Goal: Check status: Check status

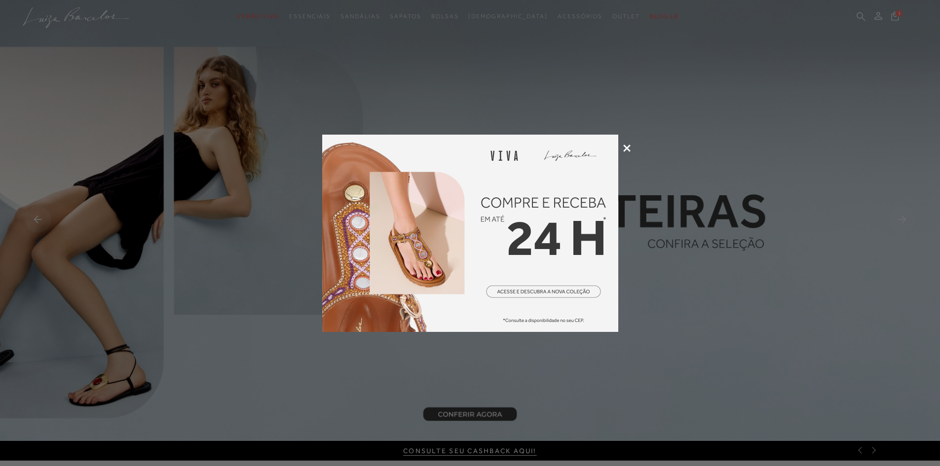
click at [627, 147] on icon at bounding box center [626, 148] width 7 height 7
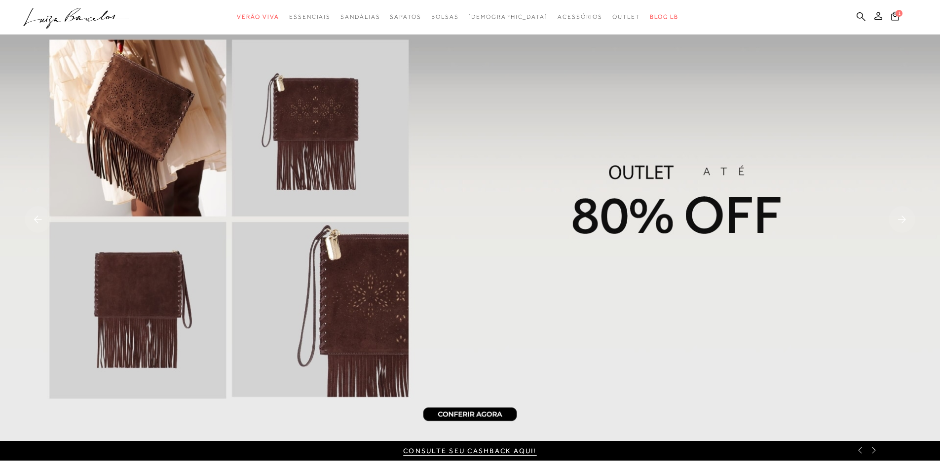
click at [880, 13] on icon at bounding box center [879, 16] width 8 height 8
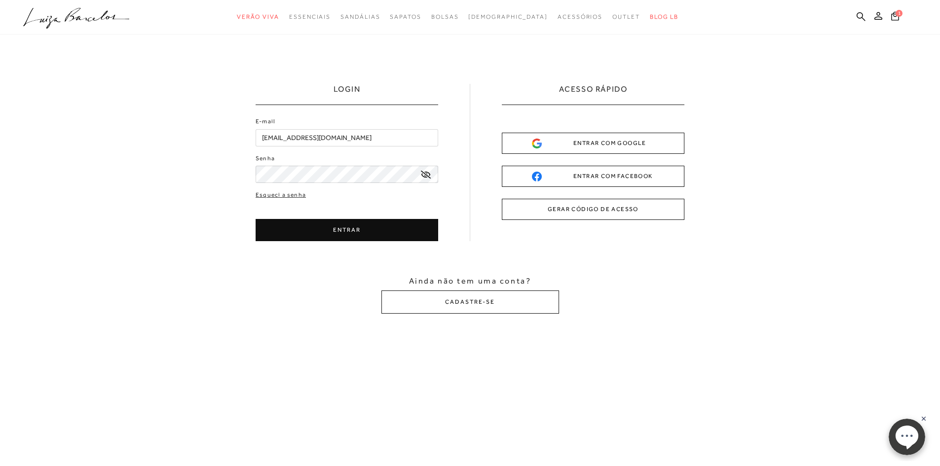
click at [327, 230] on button "ENTRAR" at bounding box center [347, 230] width 183 height 22
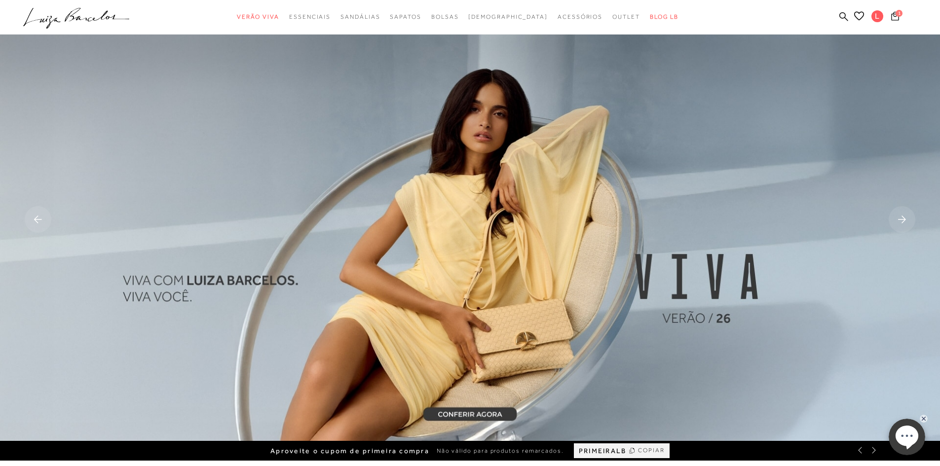
click at [898, 13] on span "1" at bounding box center [899, 13] width 7 height 7
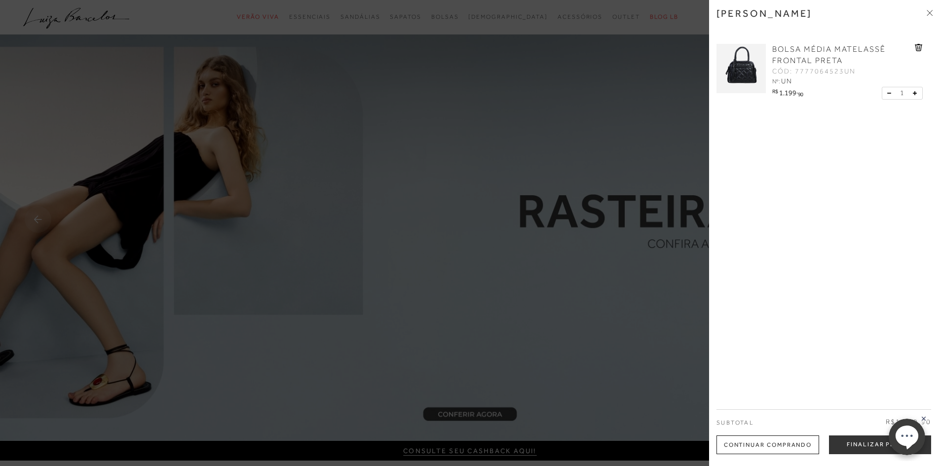
click at [527, 170] on div at bounding box center [470, 233] width 940 height 466
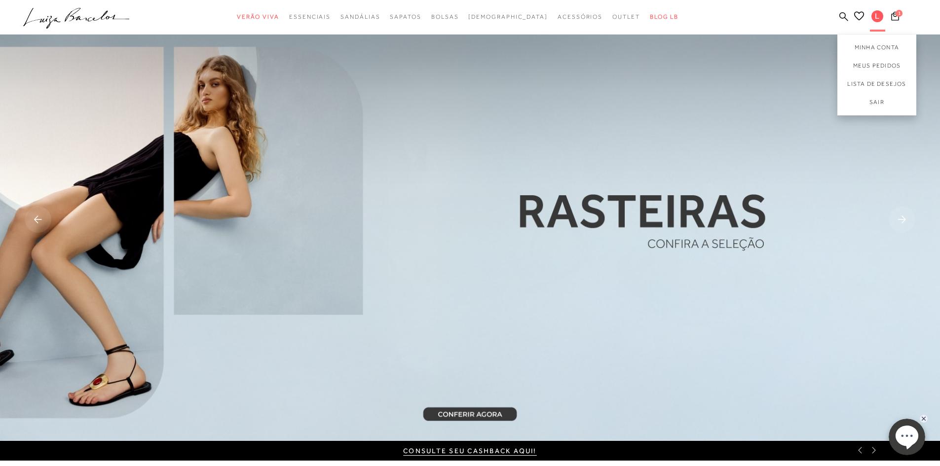
click at [883, 21] on div "L" at bounding box center [877, 17] width 15 height 12
click at [890, 65] on link "Meus Pedidos" at bounding box center [877, 66] width 79 height 18
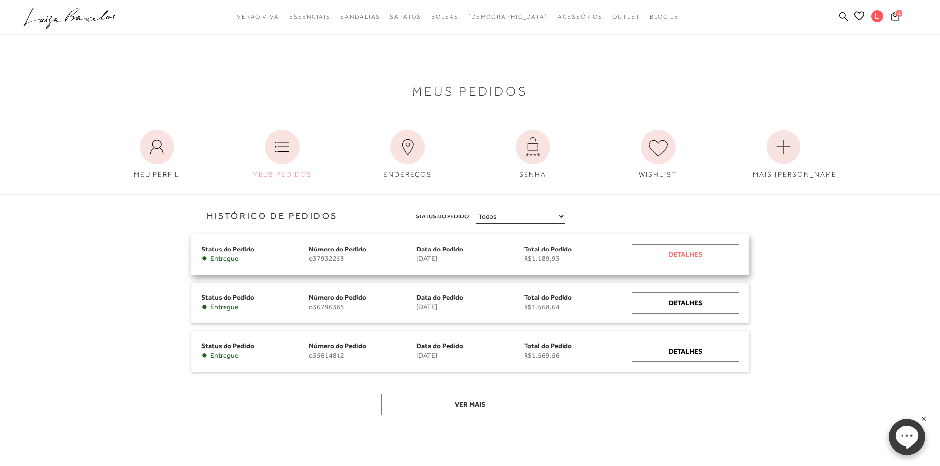
click at [694, 250] on div "Detalhes" at bounding box center [686, 254] width 108 height 21
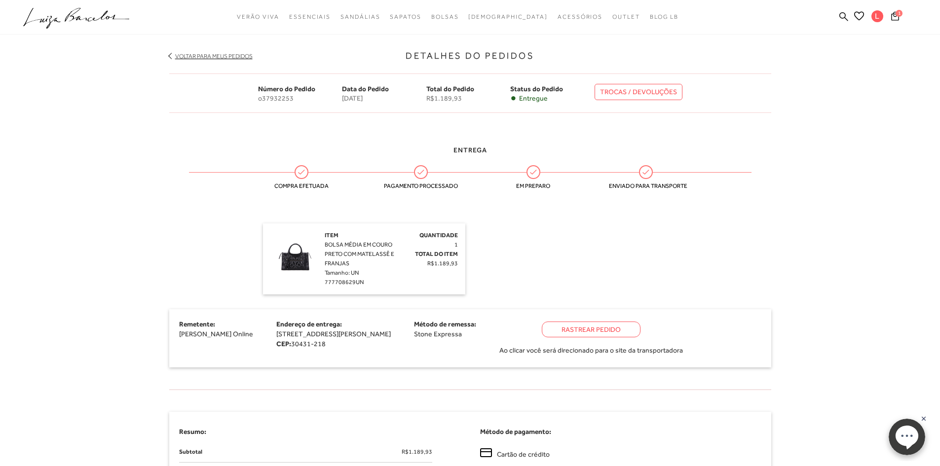
scroll to position [148, 0]
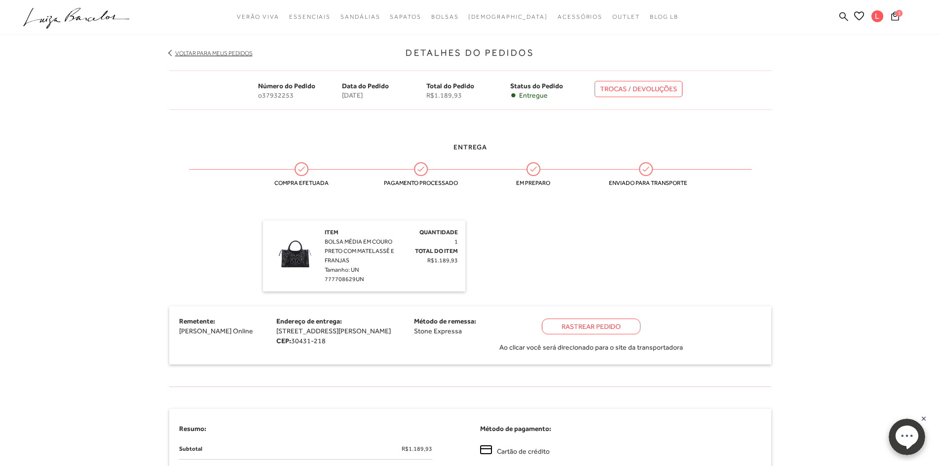
click at [641, 326] on div "Rastrear Pedido" at bounding box center [591, 327] width 99 height 16
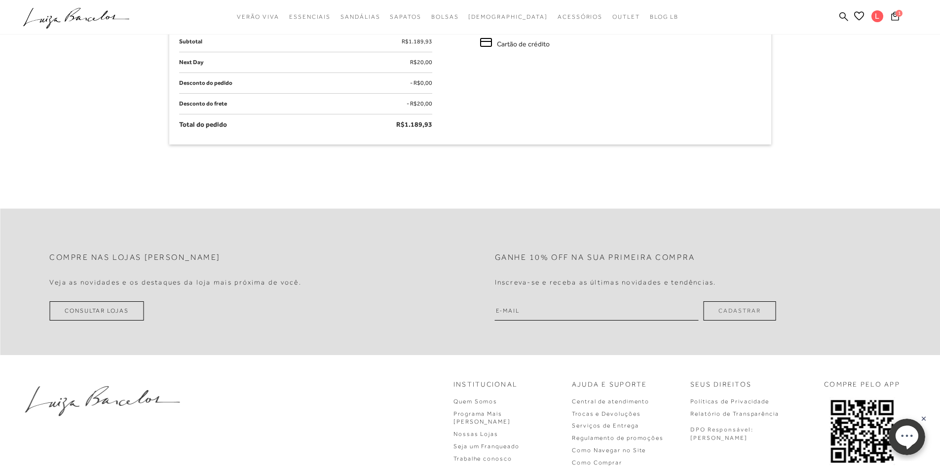
scroll to position [542, 0]
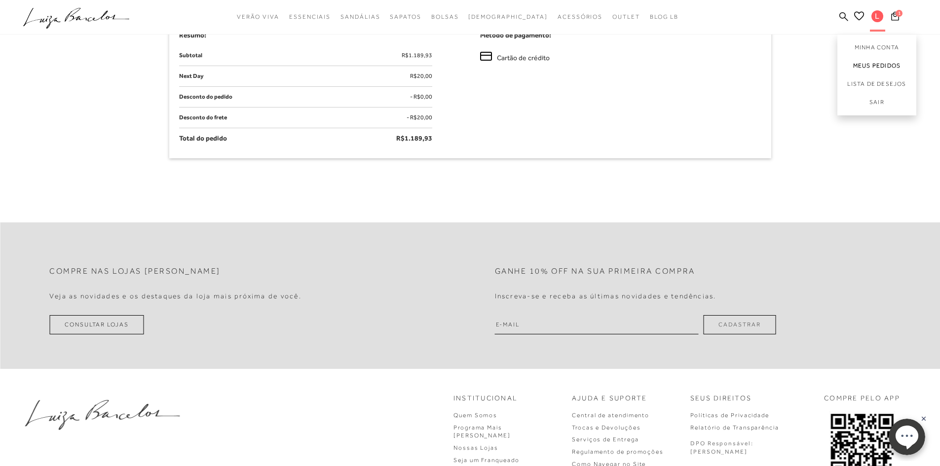
click at [885, 68] on link "Meus Pedidos" at bounding box center [877, 66] width 79 height 18
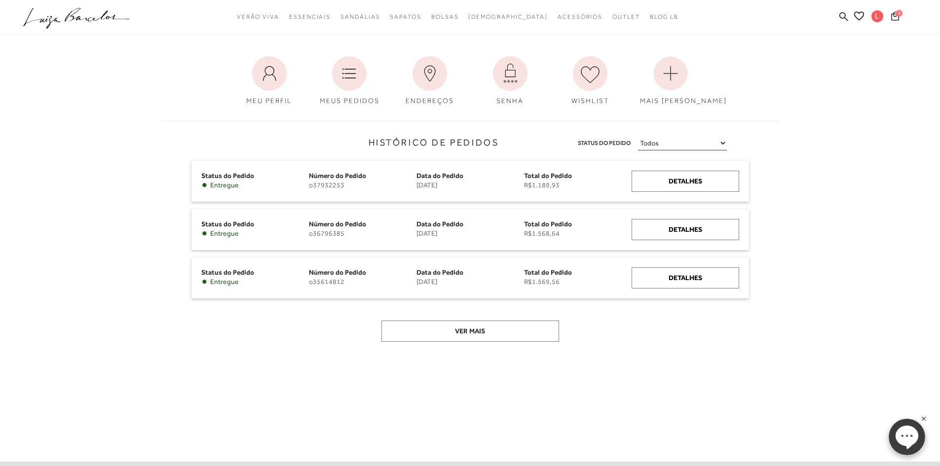
scroll to position [46, 0]
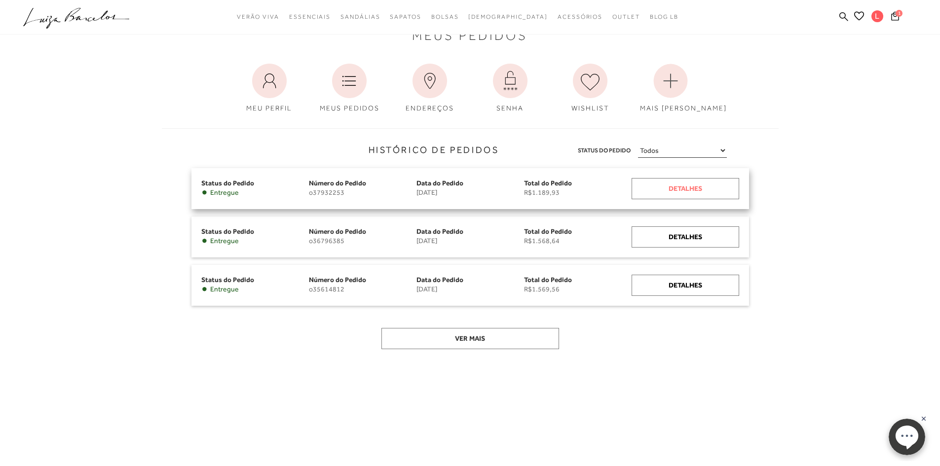
click at [712, 191] on div "Detalhes" at bounding box center [686, 188] width 108 height 21
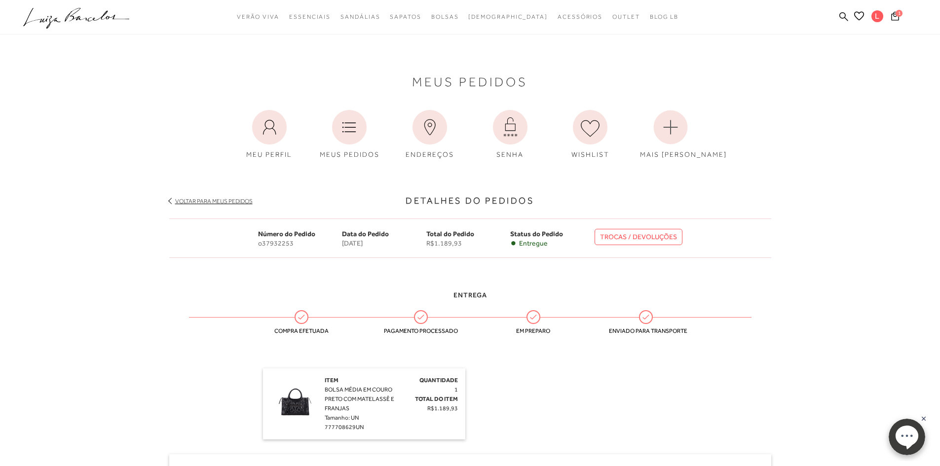
click at [535, 237] on span "Status do Pedido" at bounding box center [536, 234] width 53 height 8
drag, startPoint x: 348, startPoint y: 127, endPoint x: 213, endPoint y: 248, distance: 181.4
click at [213, 248] on div "Número do Pedido o37932253 Data do Pedido [DATE] Total do Pedido R$1.189,93 Sta…" at bounding box center [470, 238] width 602 height 39
click at [896, 20] on icon at bounding box center [895, 15] width 8 height 9
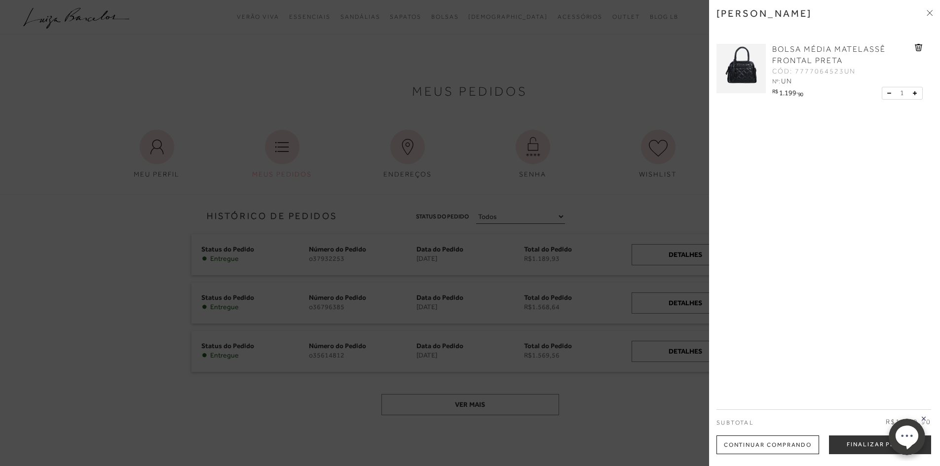
click at [926, 13] on div "[PERSON_NAME]" at bounding box center [825, 20] width 216 height 27
click at [929, 14] on icon at bounding box center [928, 13] width 3 height 3
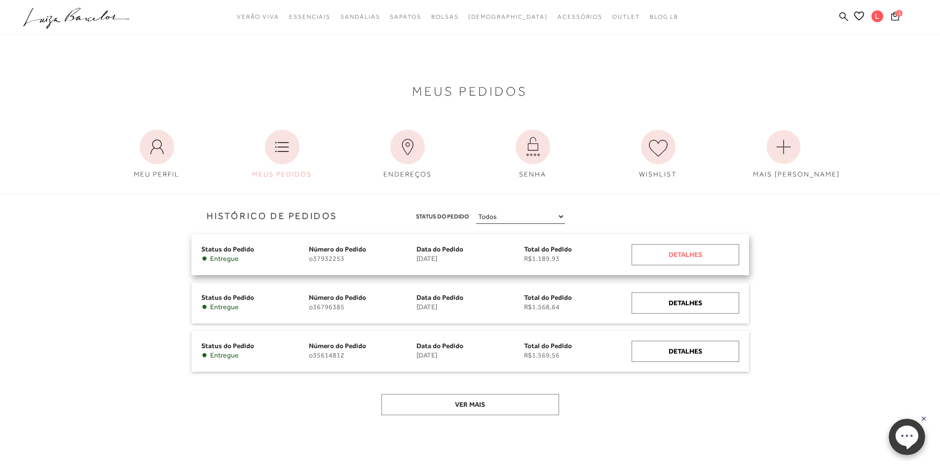
click at [683, 254] on div "Detalhes" at bounding box center [686, 254] width 108 height 21
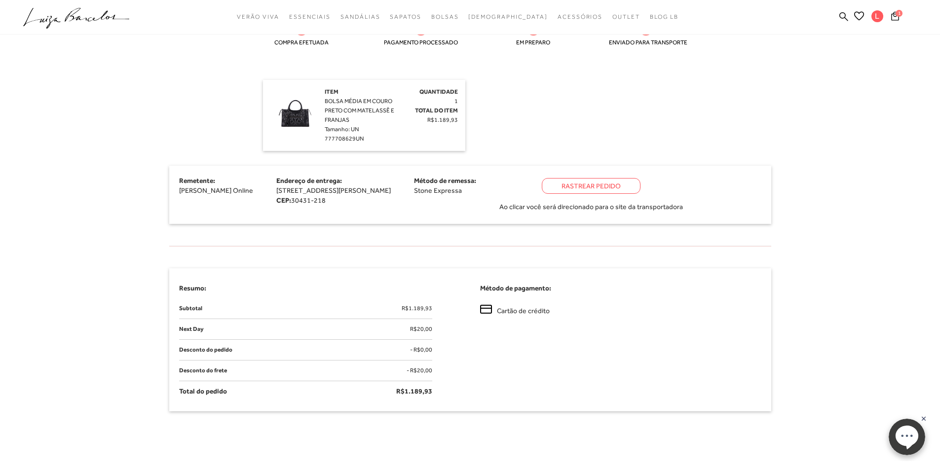
scroll to position [247, 0]
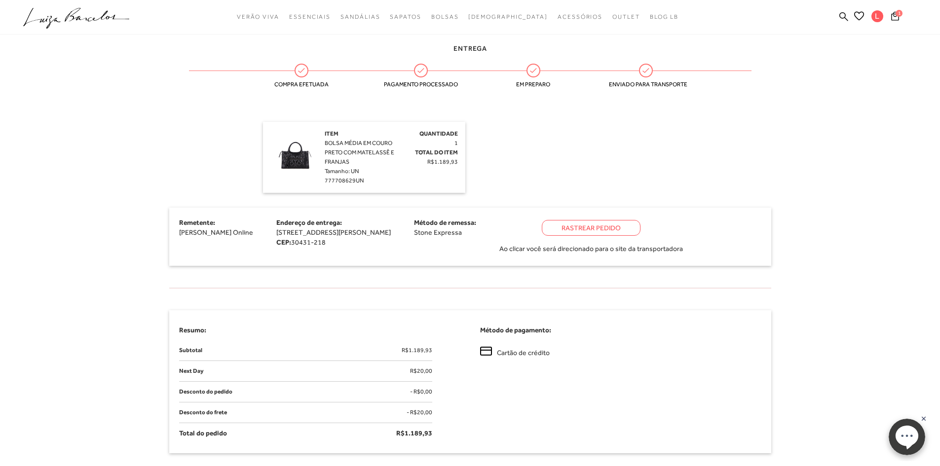
click at [636, 230] on div "Rastrear Pedido" at bounding box center [591, 228] width 99 height 16
